Goal: Transaction & Acquisition: Obtain resource

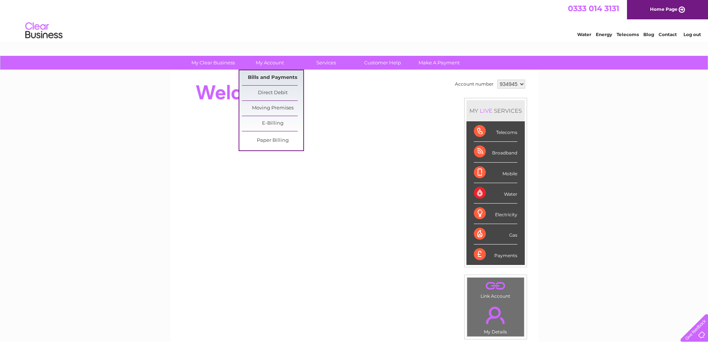
click at [269, 76] on link "Bills and Payments" at bounding box center [272, 77] width 61 height 15
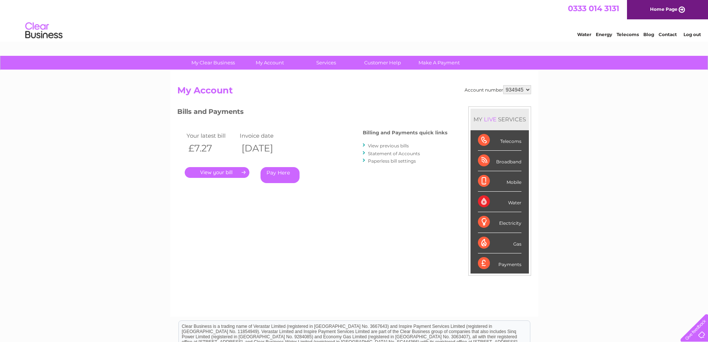
click at [220, 173] on link "." at bounding box center [217, 172] width 65 height 11
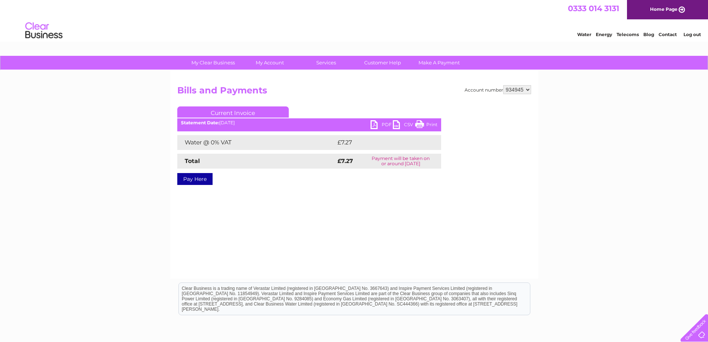
click at [381, 125] on link "PDF" at bounding box center [381, 125] width 22 height 11
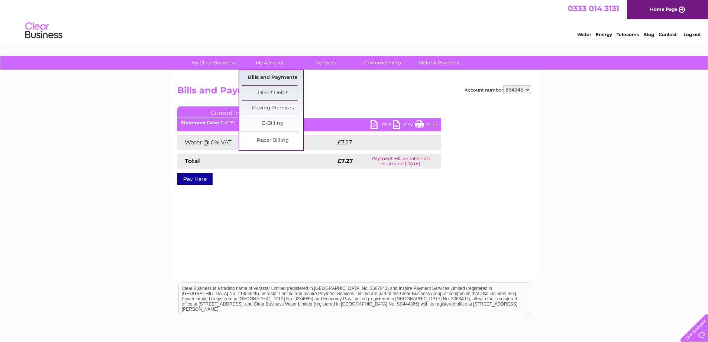
click at [262, 75] on link "Bills and Payments" at bounding box center [272, 77] width 61 height 15
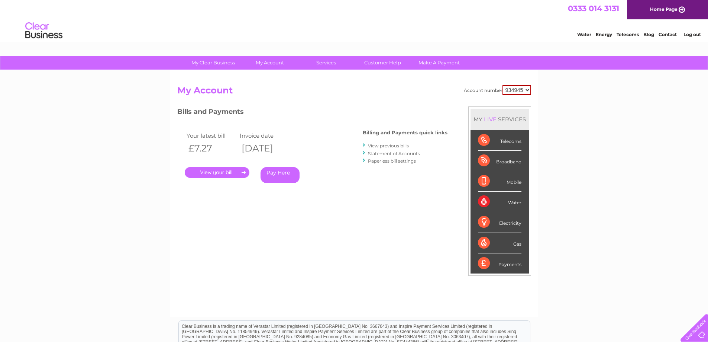
click at [401, 143] on link "View previous bills" at bounding box center [388, 146] width 41 height 6
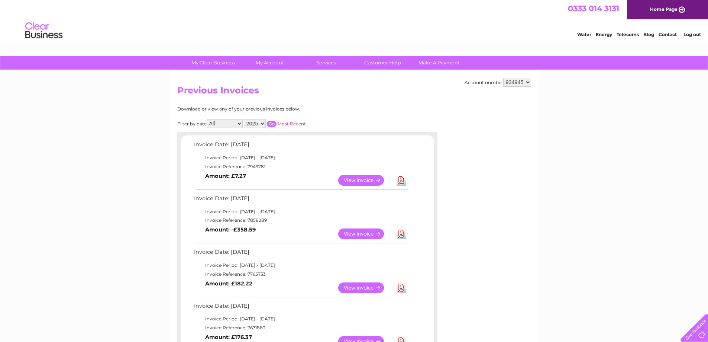
click at [366, 233] on link "View" at bounding box center [365, 233] width 55 height 11
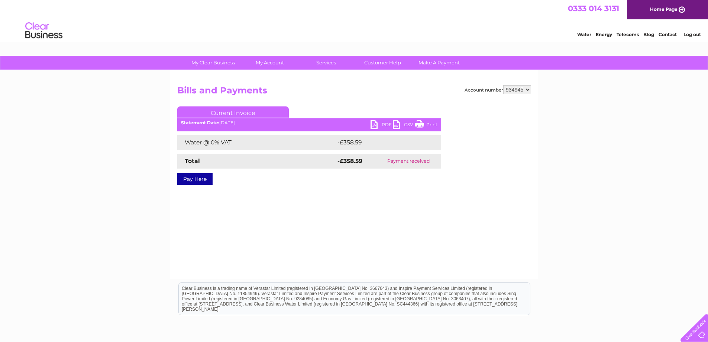
click at [382, 121] on link "PDF" at bounding box center [381, 125] width 22 height 11
click at [376, 124] on link "PDF" at bounding box center [381, 125] width 22 height 11
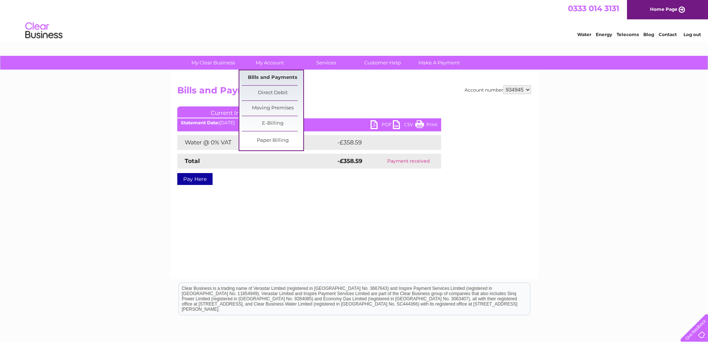
click at [268, 74] on link "Bills and Payments" at bounding box center [272, 77] width 61 height 15
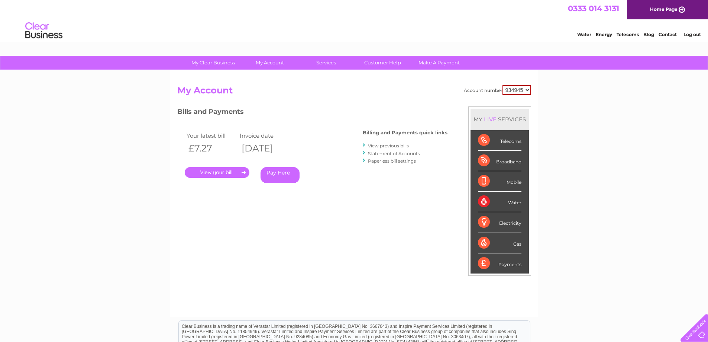
click at [217, 169] on link "." at bounding box center [217, 172] width 65 height 11
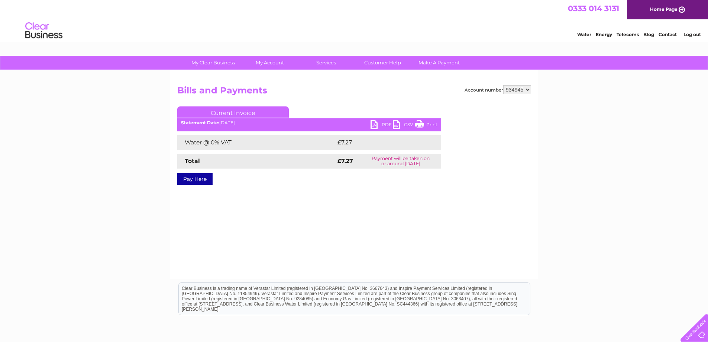
click at [383, 124] on link "PDF" at bounding box center [381, 125] width 22 height 11
click at [693, 35] on link "Log out" at bounding box center [691, 35] width 17 height 6
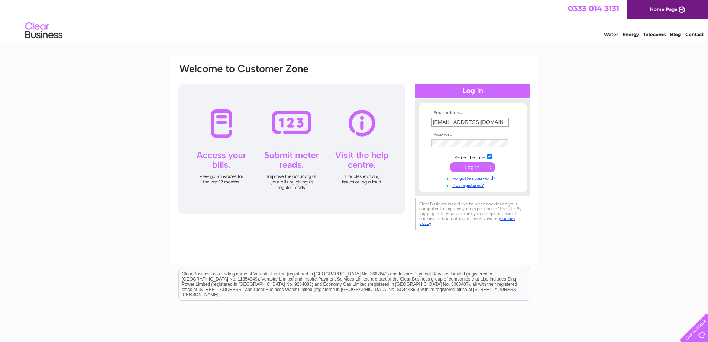
drag, startPoint x: 441, startPoint y: 121, endPoint x: 428, endPoint y: 121, distance: 13.4
click at [428, 121] on form "Email Address: [EMAIL_ADDRESS][DOMAIN_NAME] Password:" at bounding box center [473, 149] width 108 height 78
type input "[PERSON_NAME][EMAIL_ADDRESS][DOMAIN_NAME]"
click at [479, 164] on input "submit" at bounding box center [473, 166] width 46 height 10
click at [625, 177] on div "Email Address: [PERSON_NAME][EMAIL_ADDRESS][DOMAIN_NAME] Password: Forgotten pa…" at bounding box center [354, 223] width 708 height 335
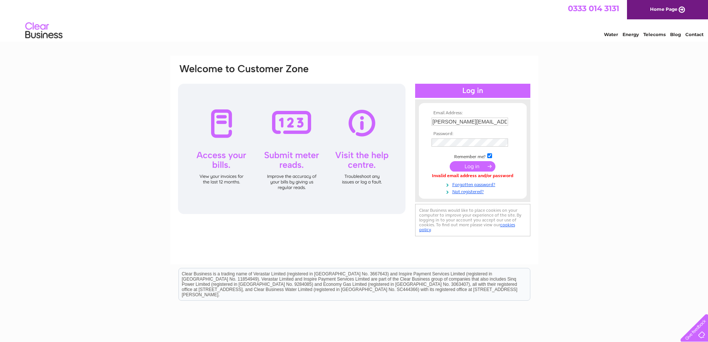
click at [464, 164] on input "submit" at bounding box center [473, 166] width 46 height 10
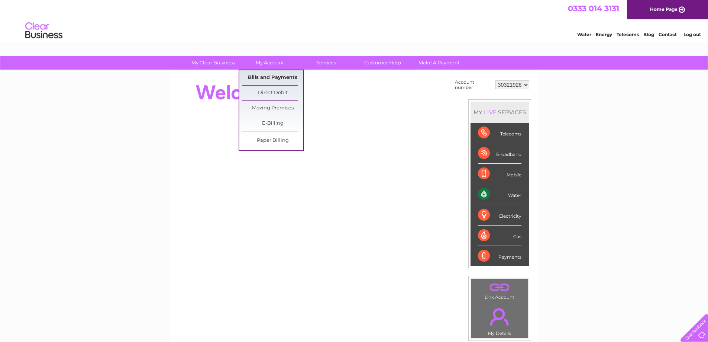
click at [265, 73] on link "Bills and Payments" at bounding box center [272, 77] width 61 height 15
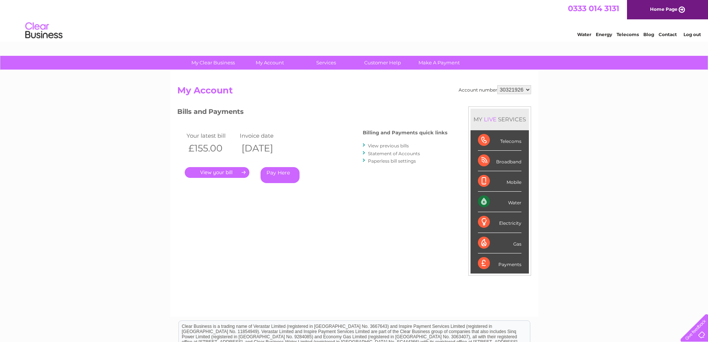
click at [211, 171] on link "." at bounding box center [217, 172] width 65 height 11
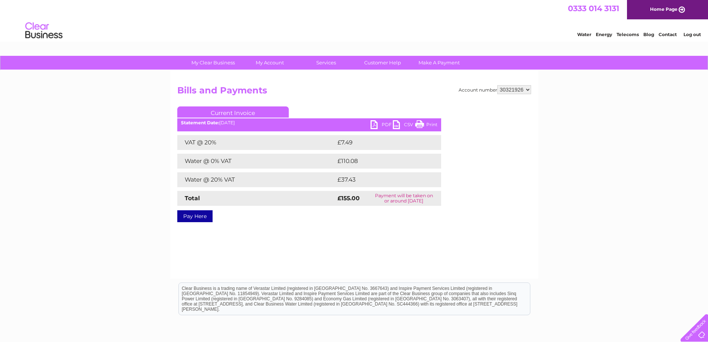
click at [381, 123] on link "PDF" at bounding box center [381, 125] width 22 height 11
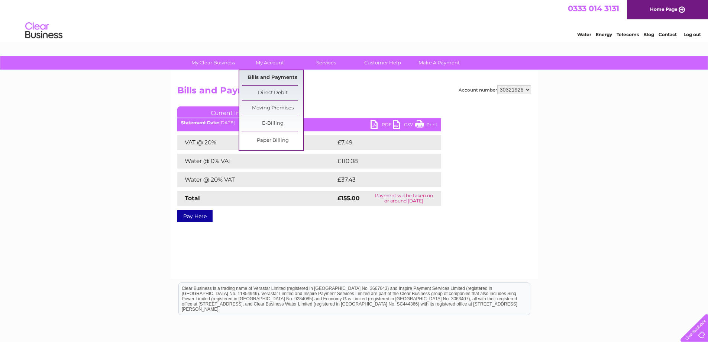
click at [258, 72] on link "Bills and Payments" at bounding box center [272, 77] width 61 height 15
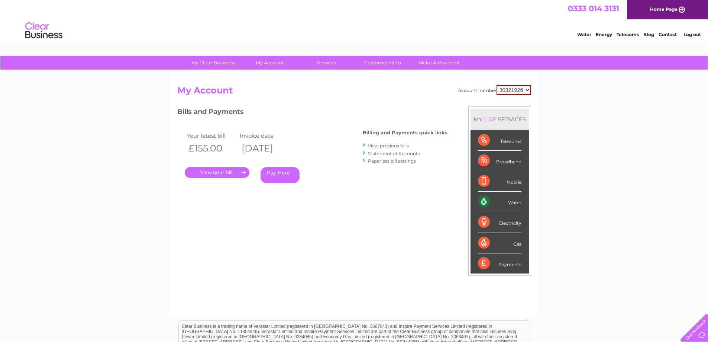
click at [385, 147] on link "View previous bills" at bounding box center [388, 146] width 41 height 6
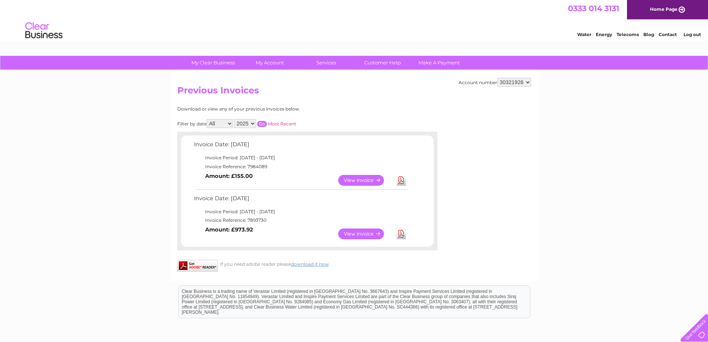
click at [362, 233] on link "View" at bounding box center [365, 233] width 55 height 11
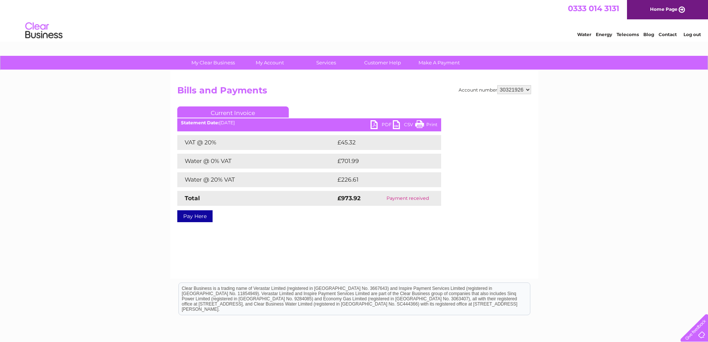
click at [381, 126] on link "PDF" at bounding box center [381, 125] width 22 height 11
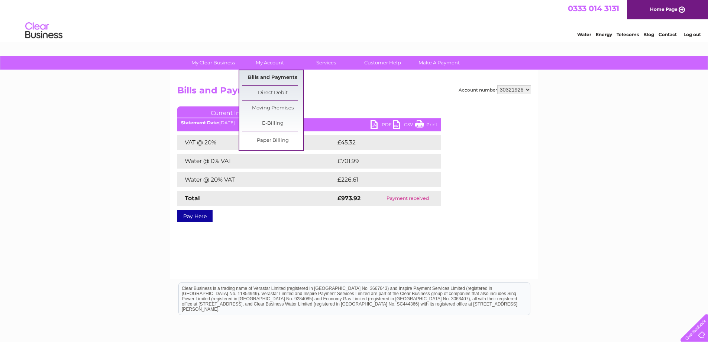
click at [264, 74] on link "Bills and Payments" at bounding box center [272, 77] width 61 height 15
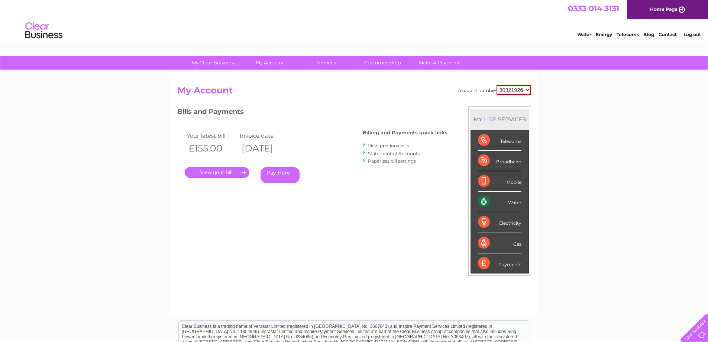
click at [200, 169] on link "." at bounding box center [217, 172] width 65 height 11
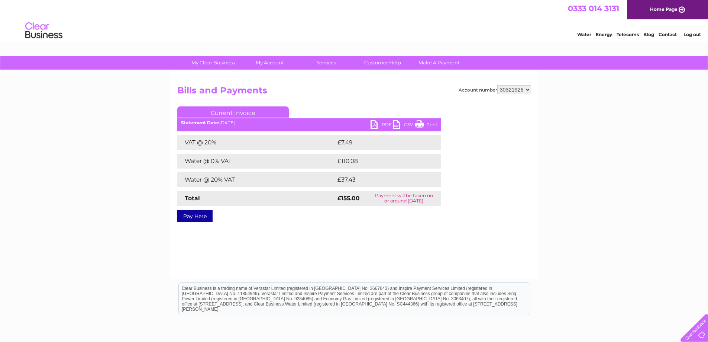
click at [376, 123] on link "PDF" at bounding box center [381, 125] width 22 height 11
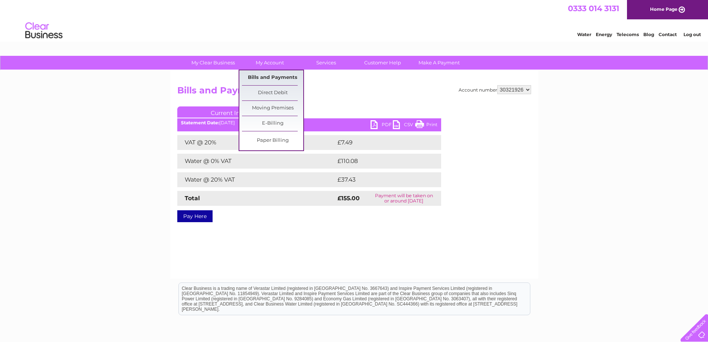
click at [265, 72] on link "Bills and Payments" at bounding box center [272, 77] width 61 height 15
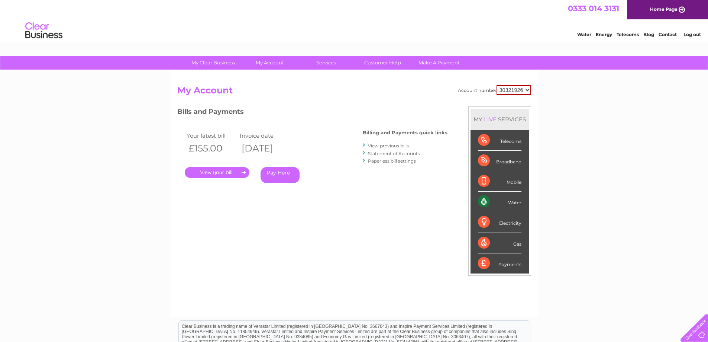
click at [386, 144] on link "View previous bills" at bounding box center [388, 146] width 41 height 6
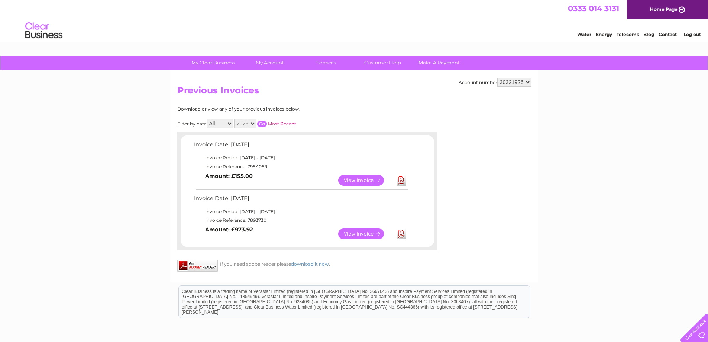
click at [363, 233] on link "View" at bounding box center [365, 233] width 55 height 11
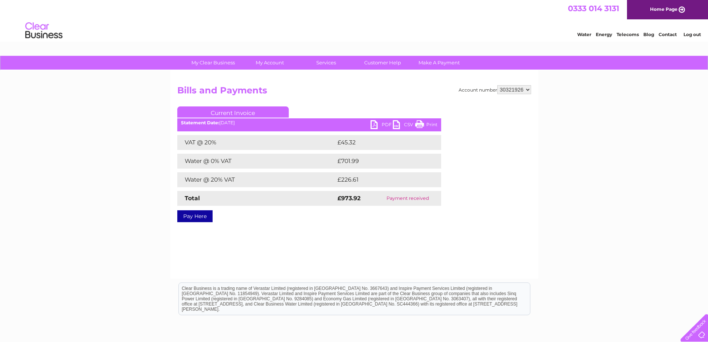
click at [381, 124] on link "PDF" at bounding box center [381, 125] width 22 height 11
click at [378, 124] on link "PDF" at bounding box center [381, 125] width 22 height 11
click at [398, 19] on div "0333 014 3131 Home Page" at bounding box center [354, 9] width 708 height 19
click at [591, 123] on div "My Clear Business Login Details My Details My Preferences Link Account My Accou…" at bounding box center [354, 231] width 708 height 350
